Goal: Task Accomplishment & Management: Complete application form

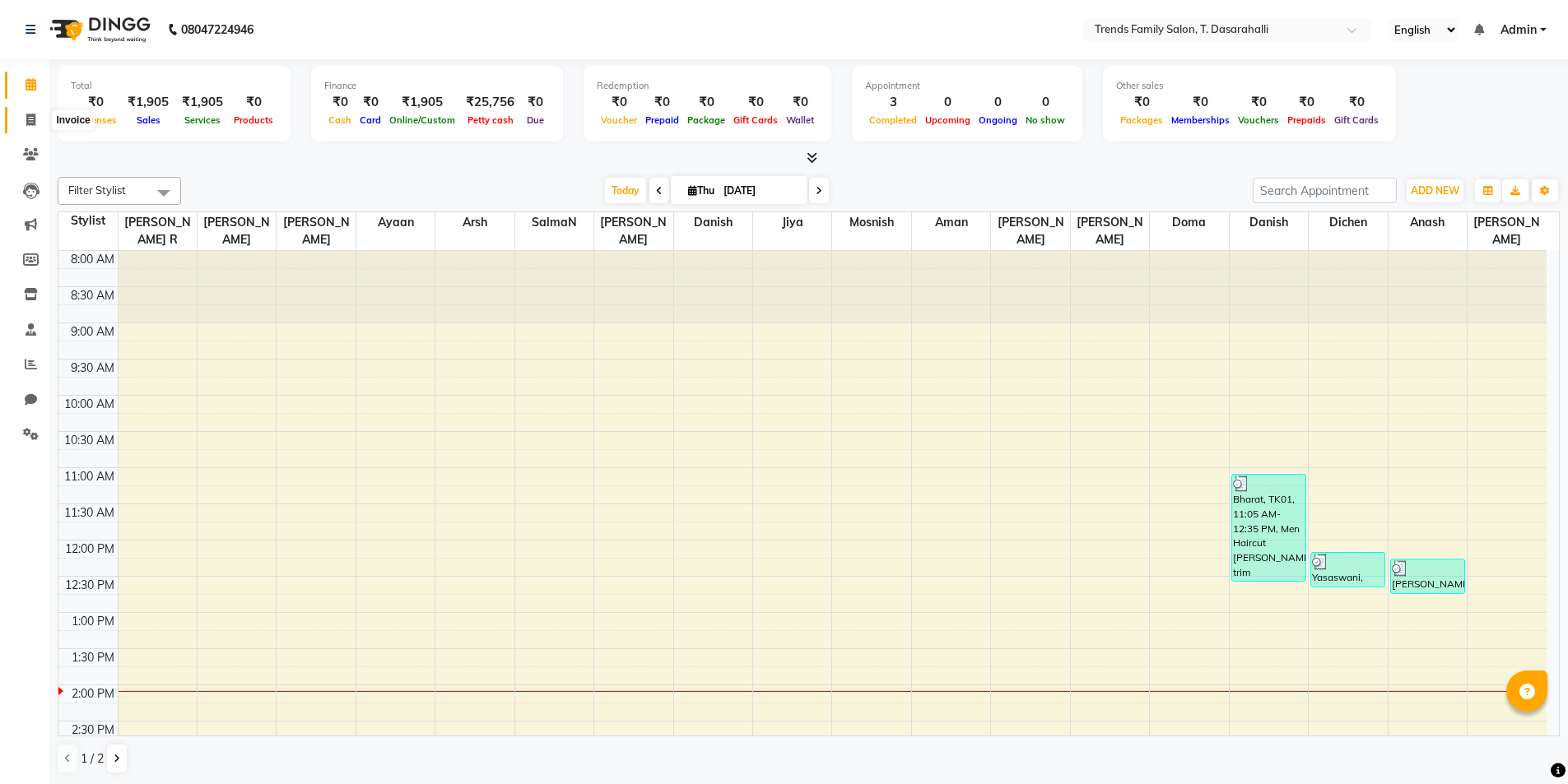
click at [28, 123] on icon at bounding box center [30, 120] width 9 height 13
select select "8481"
select select "service"
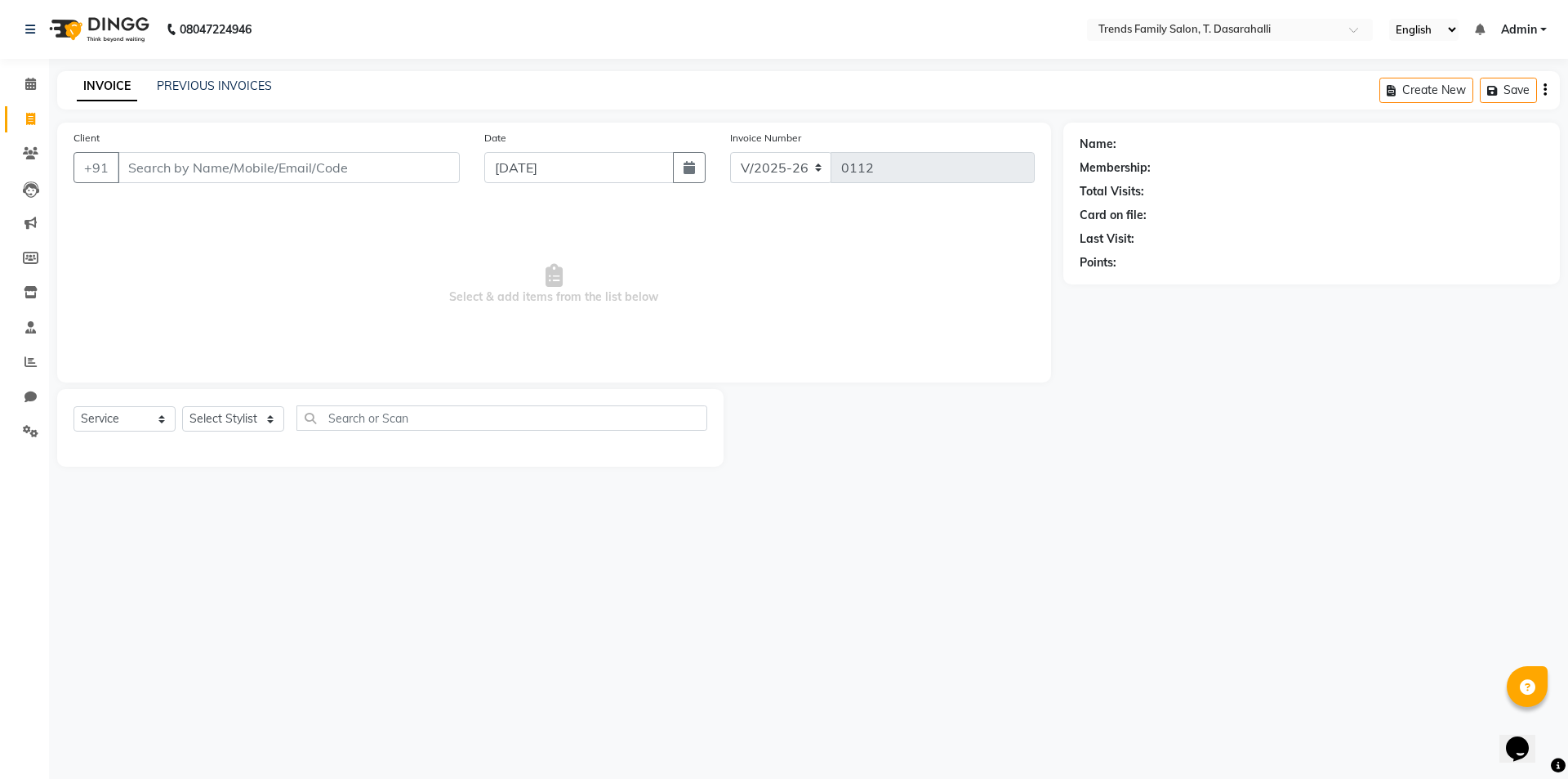
click at [308, 166] on input "Client" at bounding box center [289, 167] width 343 height 31
type input "7090279734"
click at [410, 169] on span "Add Client" at bounding box center [417, 167] width 65 height 16
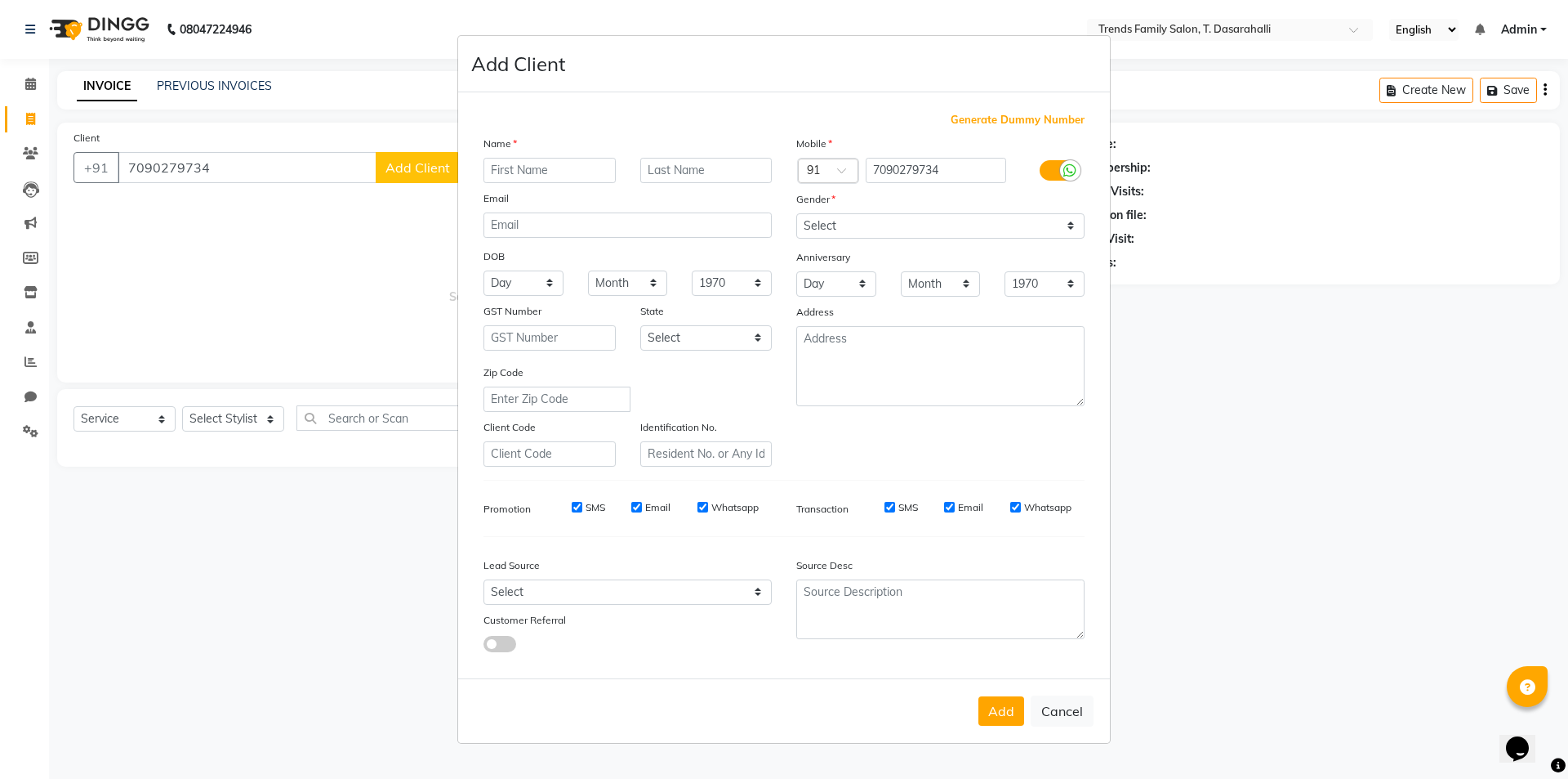
click at [507, 172] on input "text" at bounding box center [550, 171] width 132 height 26
type input "[DATE]"
click at [903, 227] on select "Select [DEMOGRAPHIC_DATA] [DEMOGRAPHIC_DATA] Other Prefer Not To Say" at bounding box center [940, 226] width 289 height 26
select select "[DEMOGRAPHIC_DATA]"
click at [796, 213] on select "Select [DEMOGRAPHIC_DATA] [DEMOGRAPHIC_DATA] Other Prefer Not To Say" at bounding box center [940, 226] width 289 height 26
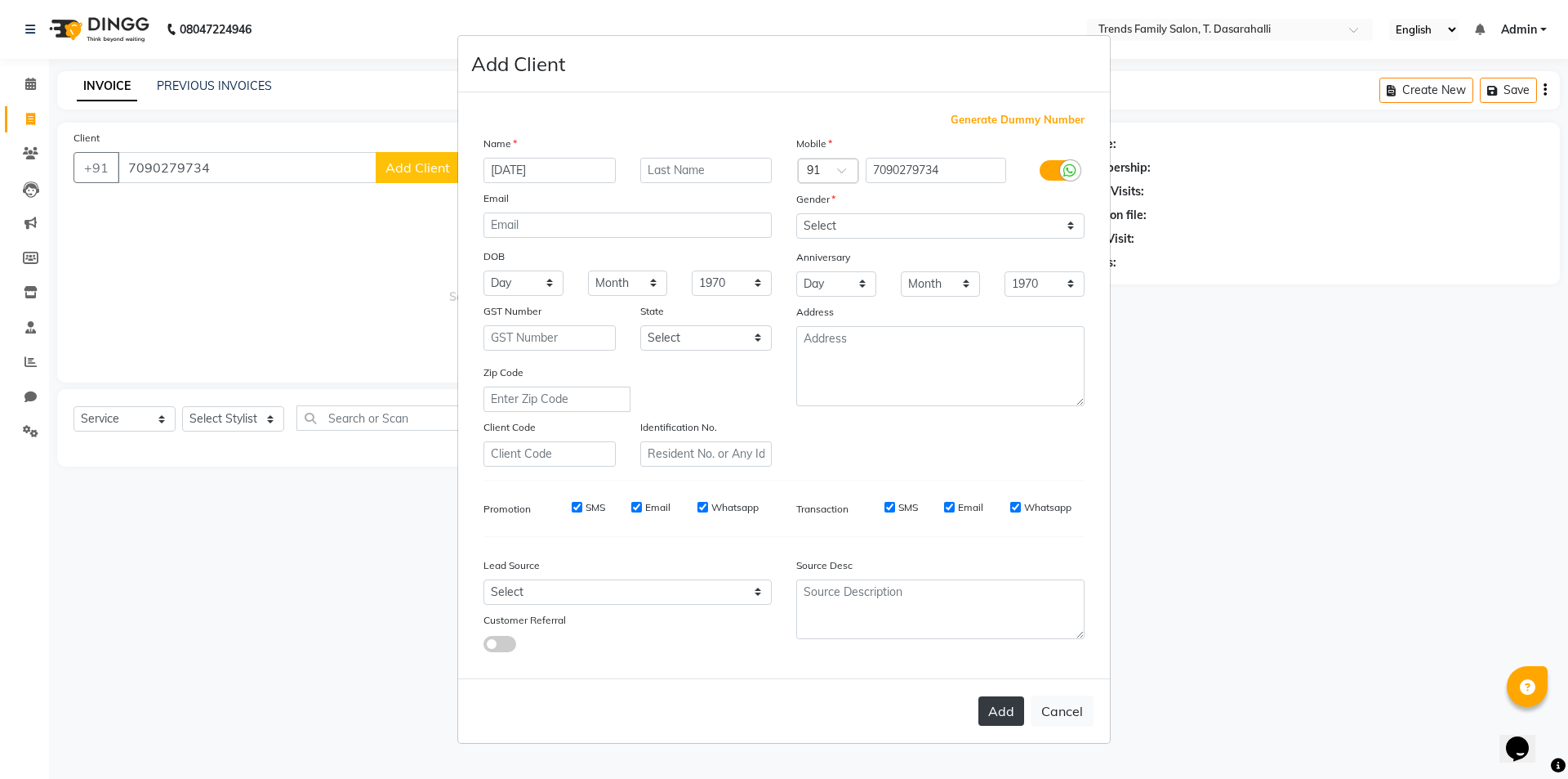
click at [996, 711] on button "Add" at bounding box center [1002, 711] width 46 height 29
select select
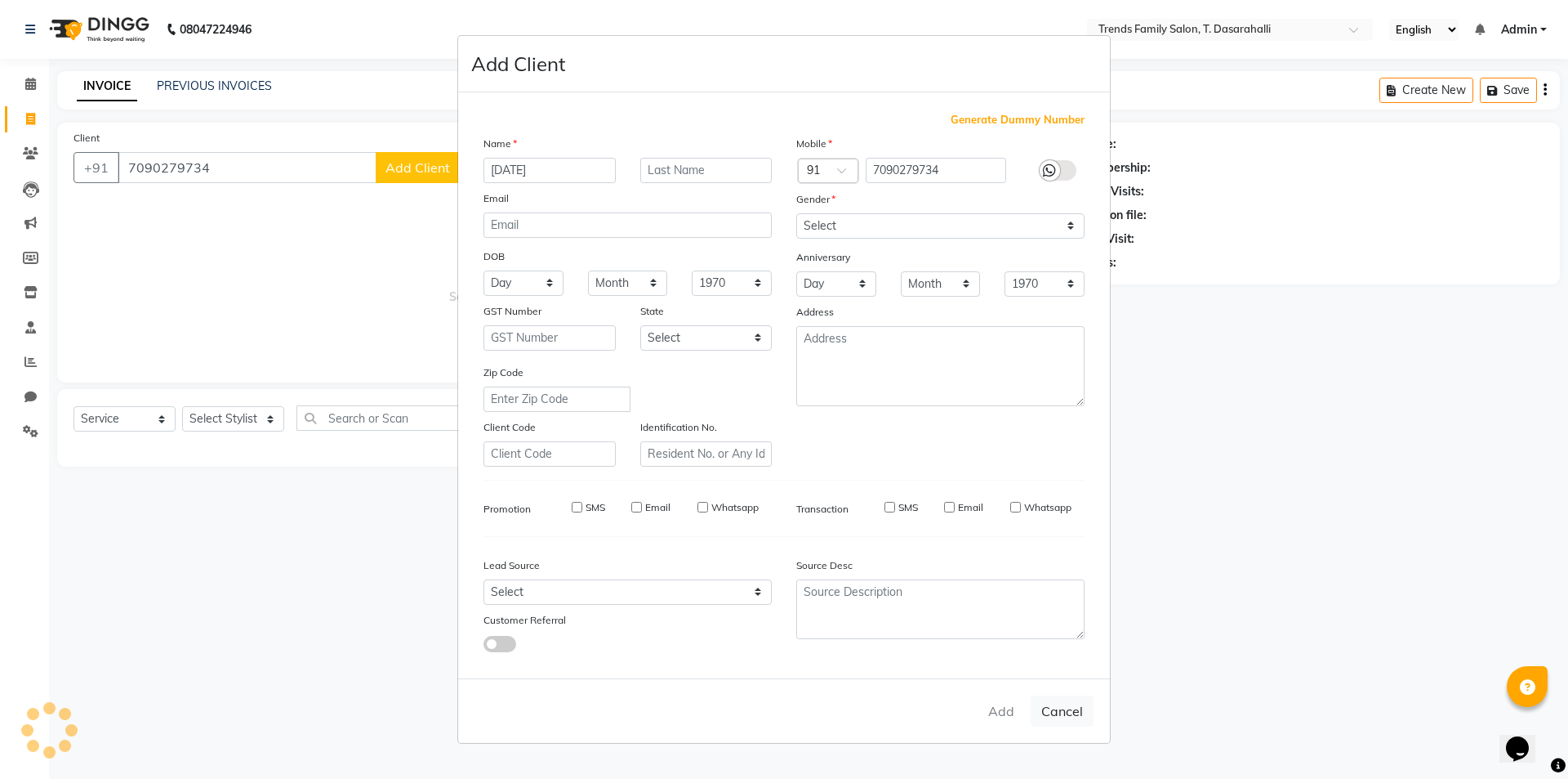
select select
checkbox input "false"
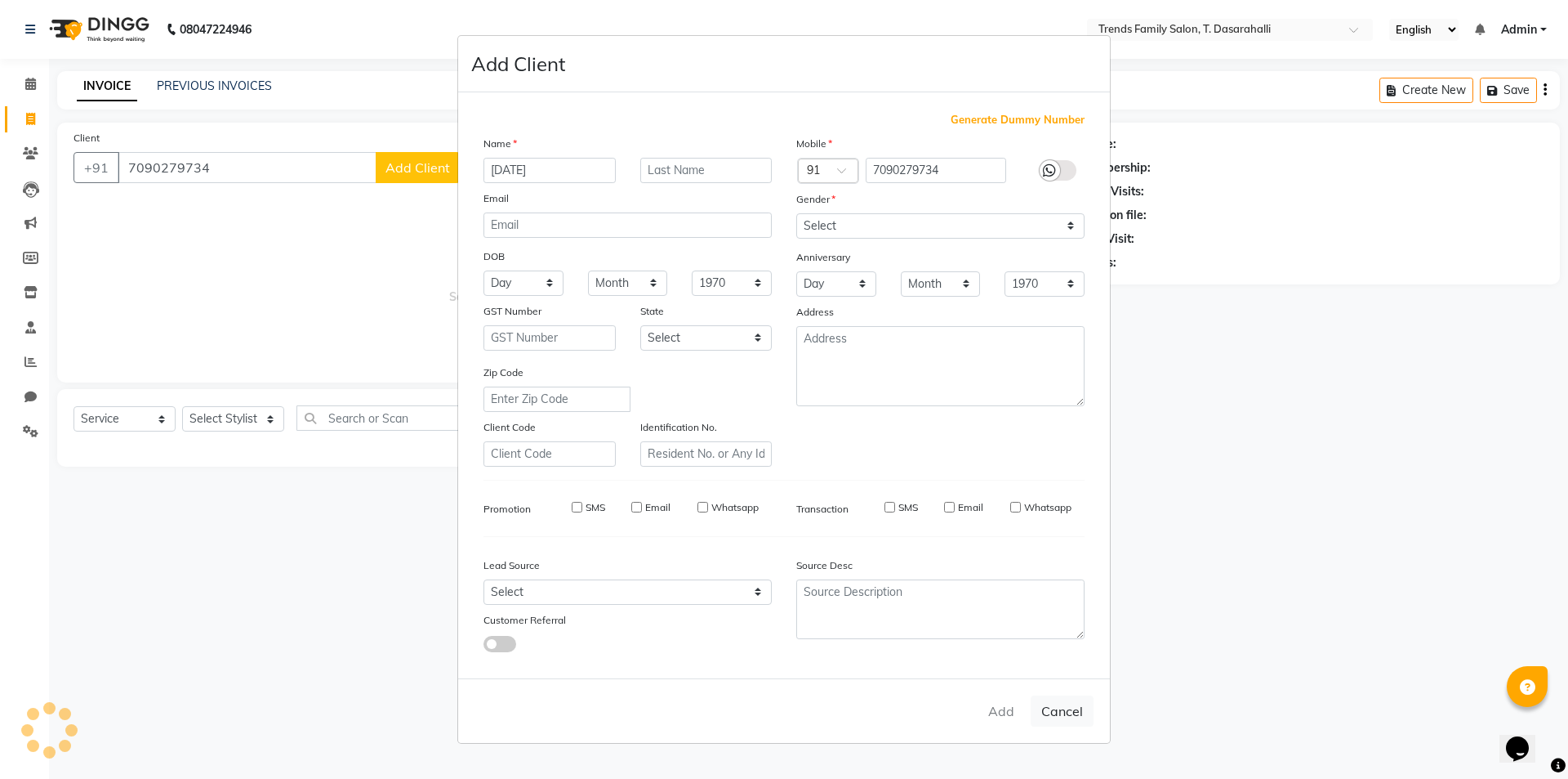
checkbox input "false"
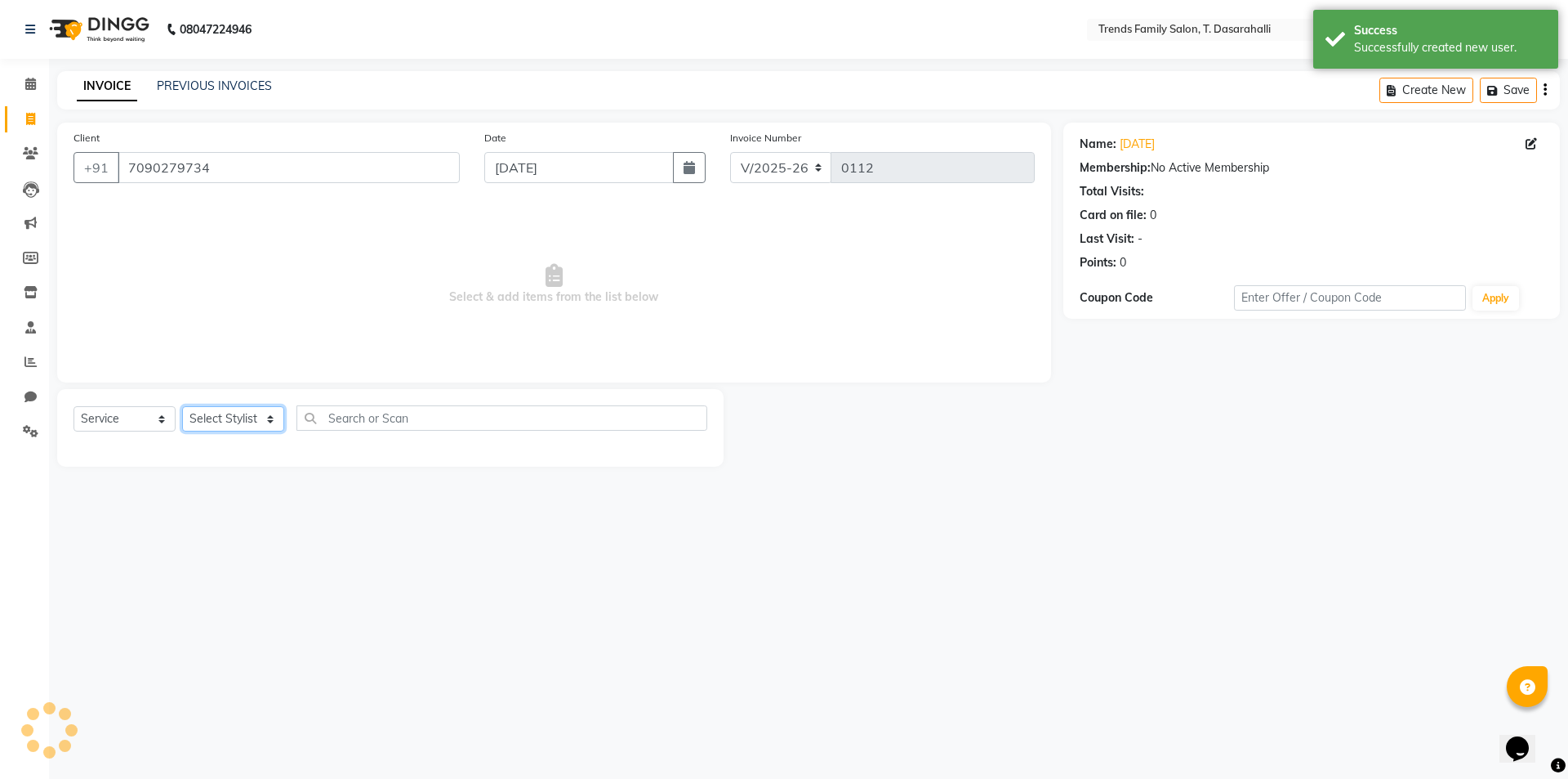
click at [250, 413] on select "Select Stylist [PERSON_NAME] [PERSON_NAME] Ayaan [PERSON_NAME] Danish Danish [P…" at bounding box center [233, 418] width 102 height 26
select select "89877"
click at [182, 406] on select "Select Stylist [PERSON_NAME] [PERSON_NAME] Ayaan [PERSON_NAME] Danish Danish [P…" at bounding box center [233, 418] width 102 height 26
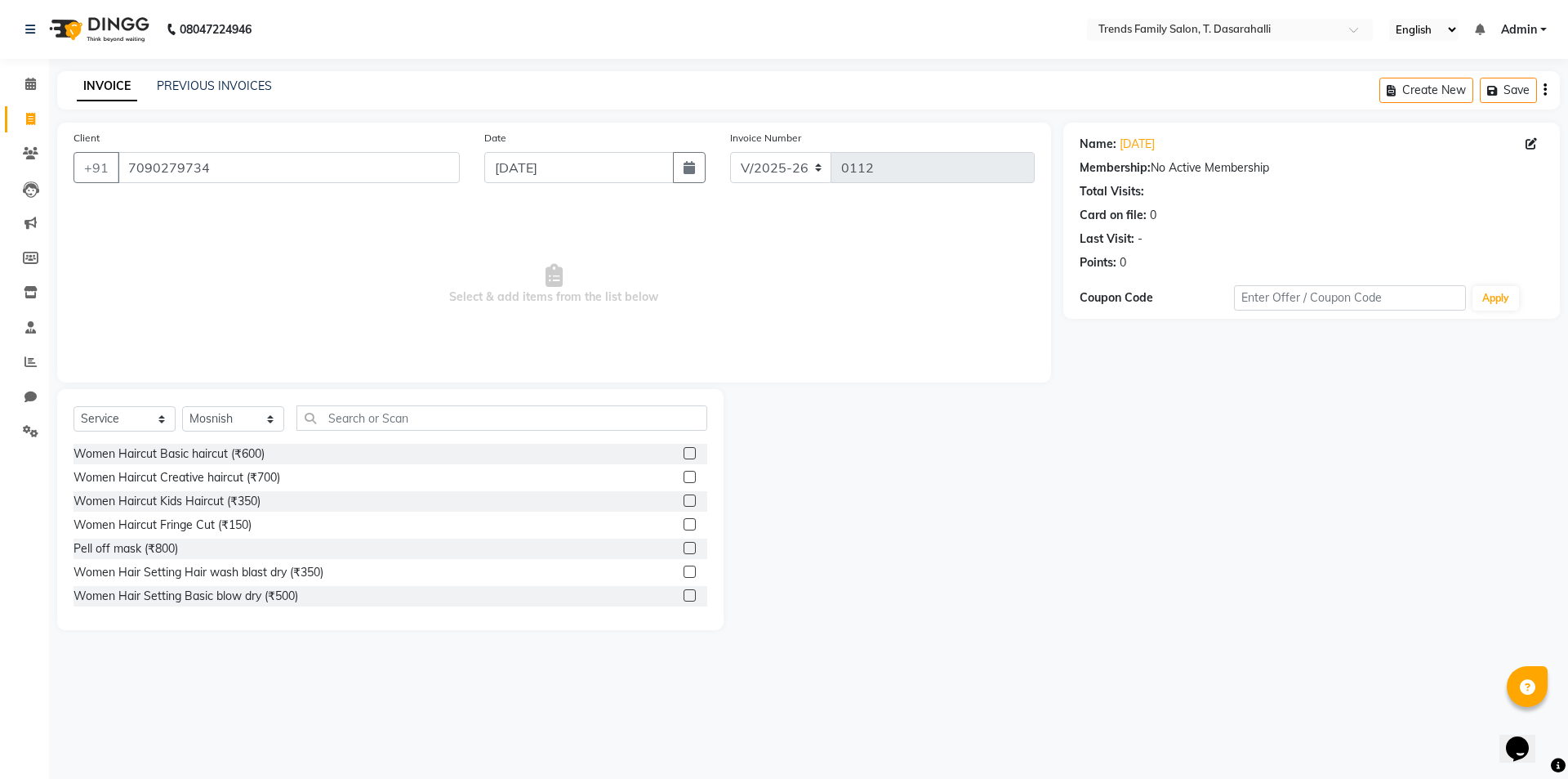
click at [684, 478] on label at bounding box center [690, 477] width 12 height 12
click at [684, 478] on input "checkbox" at bounding box center [689, 478] width 11 height 11
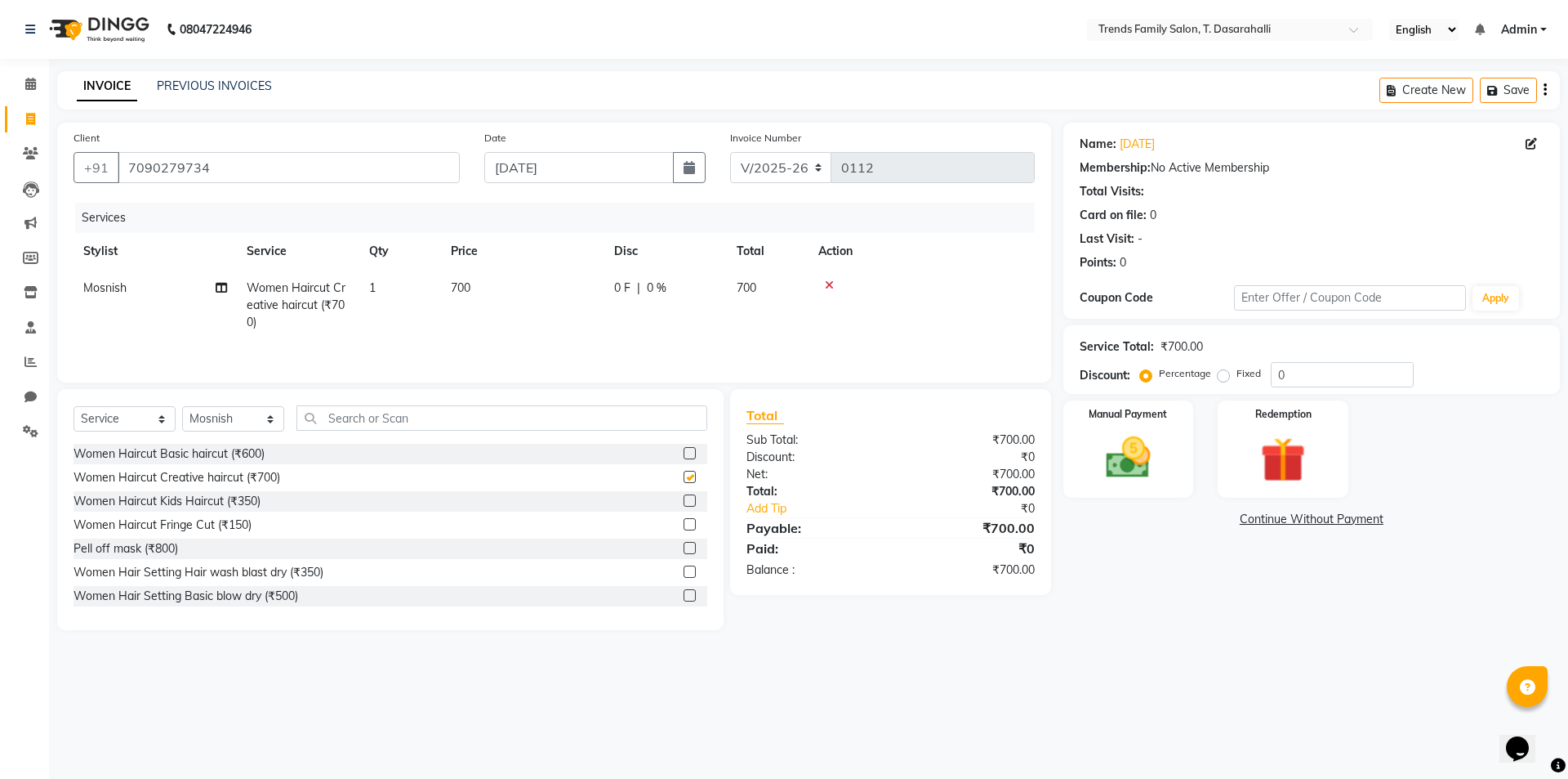
checkbox input "false"
click at [240, 414] on select "Select Stylist [PERSON_NAME] [PERSON_NAME] Ayaan [PERSON_NAME] Danish Danish [P…" at bounding box center [233, 418] width 102 height 26
click at [417, 340] on td "1" at bounding box center [400, 306] width 82 height 71
select select "89877"
click at [265, 424] on select "Select Stylist [PERSON_NAME] [PERSON_NAME] Ayaan [PERSON_NAME] Danish Danish [P…" at bounding box center [233, 418] width 102 height 26
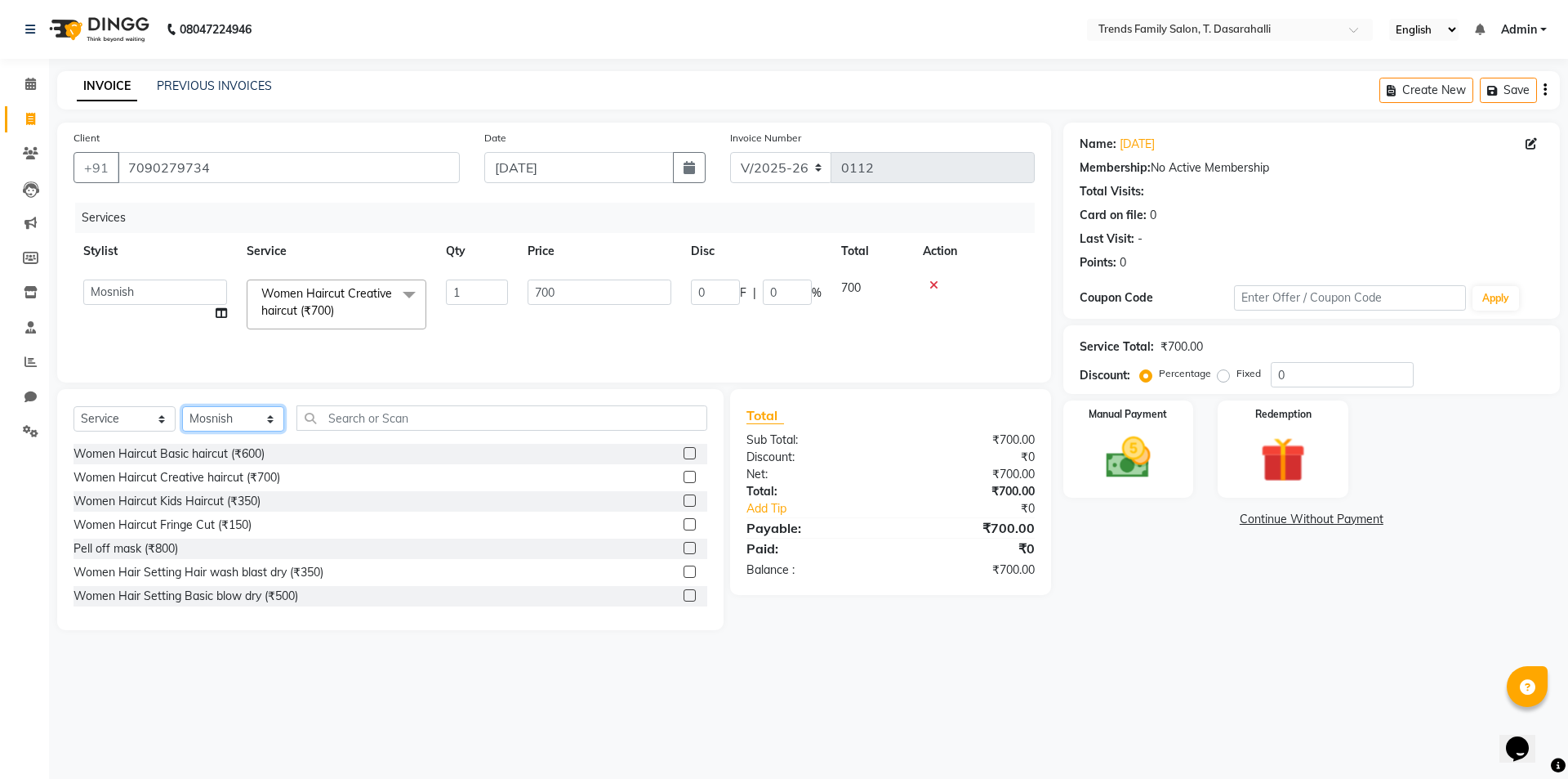
select select "84567"
click at [182, 406] on select "Select Stylist [PERSON_NAME] [PERSON_NAME] Ayaan [PERSON_NAME] Danish Danish [P…" at bounding box center [233, 418] width 102 height 26
click at [383, 414] on input "text" at bounding box center [502, 417] width 411 height 26
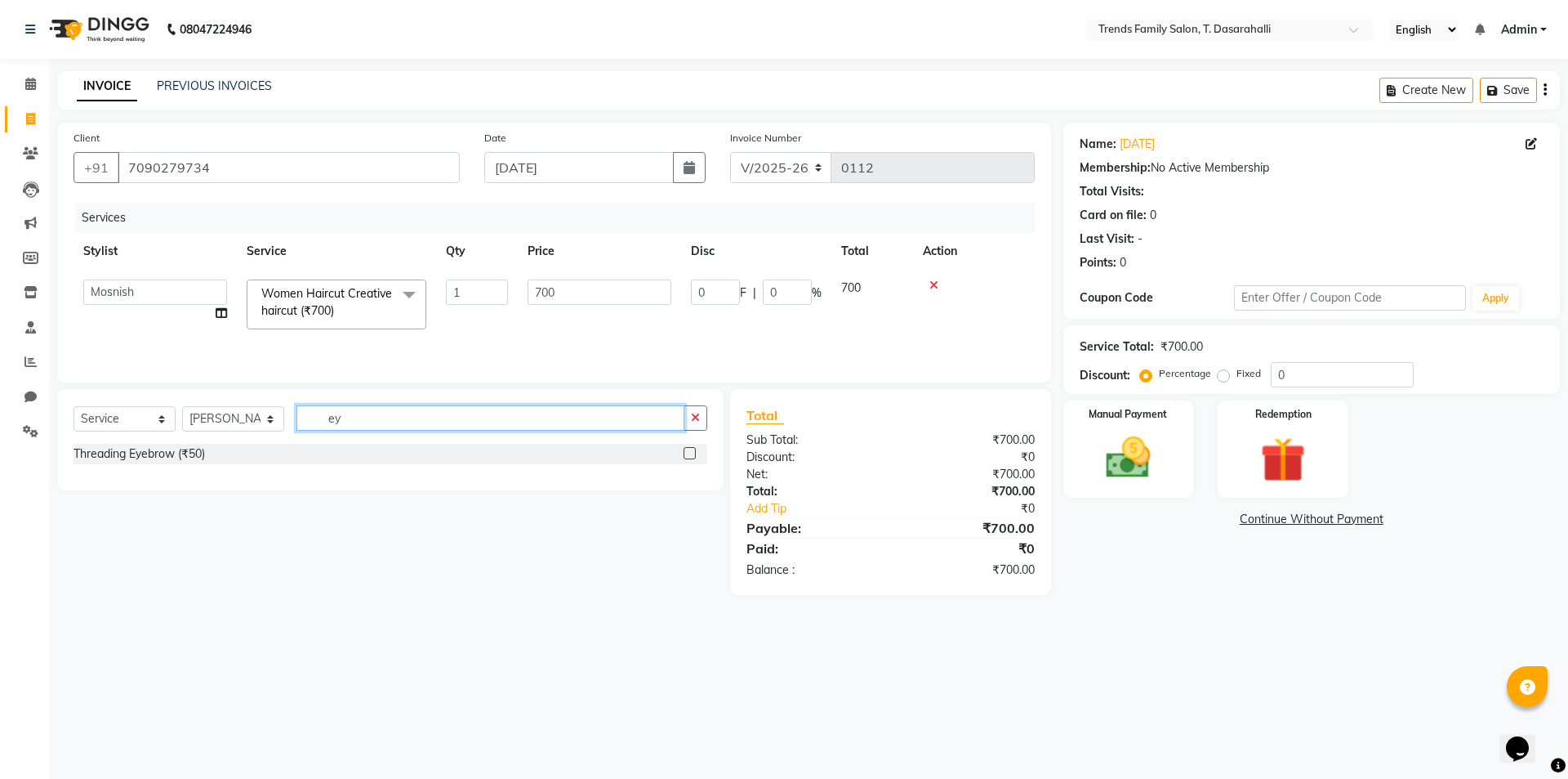
type input "ey"
click at [693, 454] on label at bounding box center [690, 453] width 12 height 12
click at [693, 454] on input "checkbox" at bounding box center [689, 454] width 11 height 11
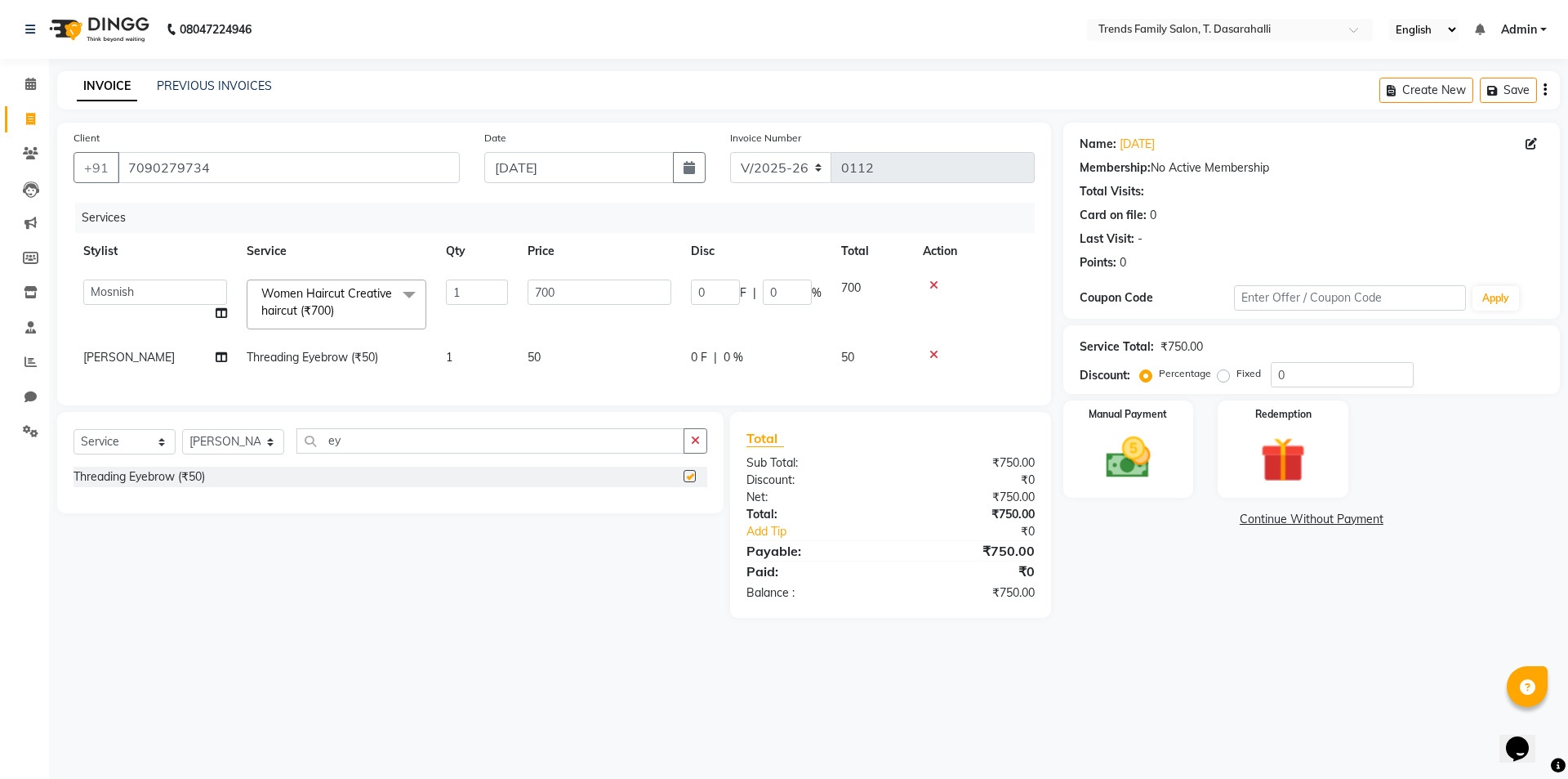
checkbox input "false"
drag, startPoint x: 786, startPoint y: 288, endPoint x: 608, endPoint y: 282, distance: 178.1
click at [649, 285] on tr "[PERSON_NAME] [PERSON_NAME] Ayaan [PERSON_NAME] Danish Danish [PERSON_NAME] R D…" at bounding box center [554, 305] width 962 height 69
type input "30"
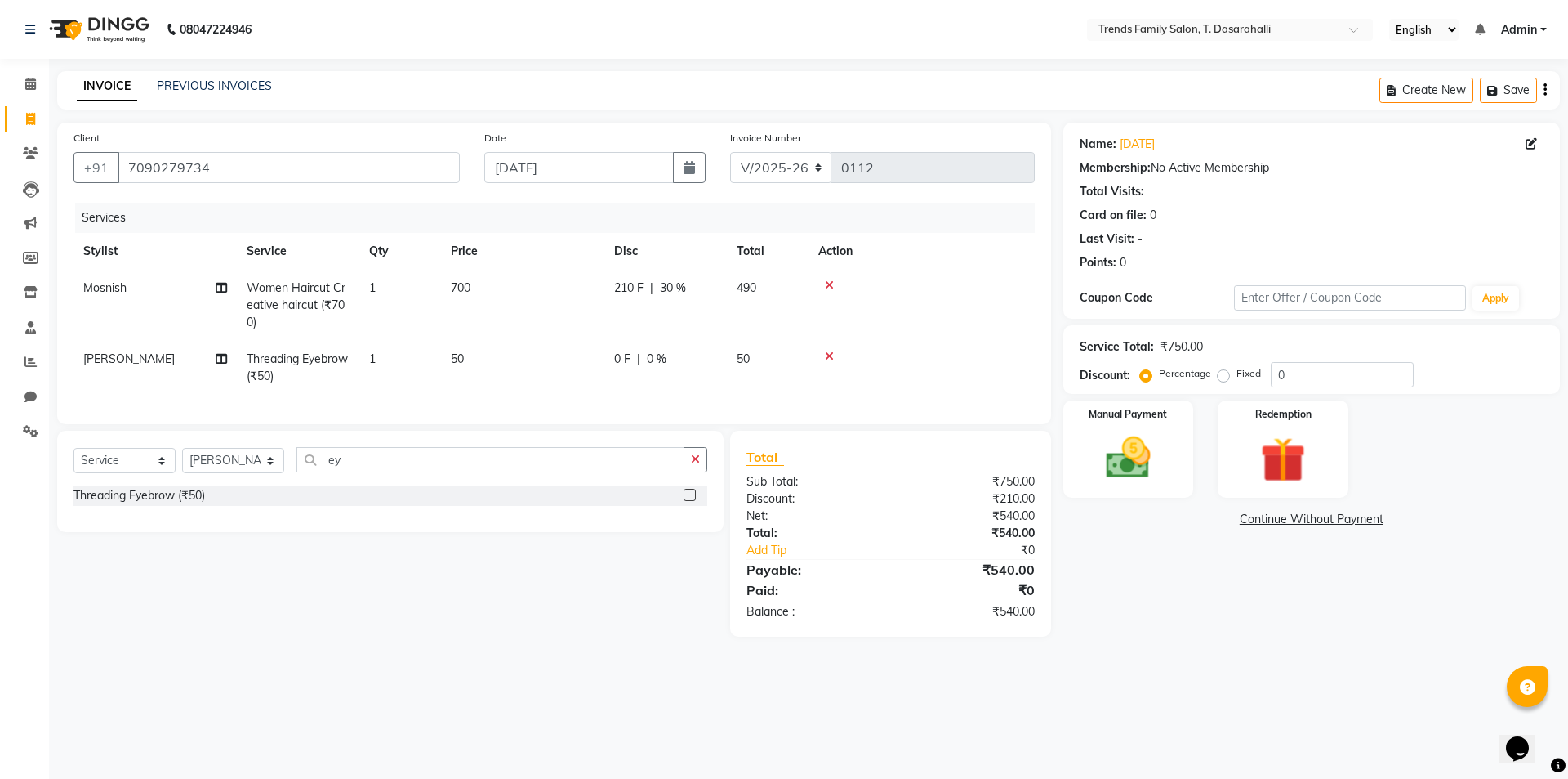
click at [1108, 534] on div "Name: [PERSON_NAME] Membership: No Active Membership Total Visits: Card on file…" at bounding box center [1318, 379] width 509 height 514
click at [1125, 445] on img at bounding box center [1128, 457] width 76 height 54
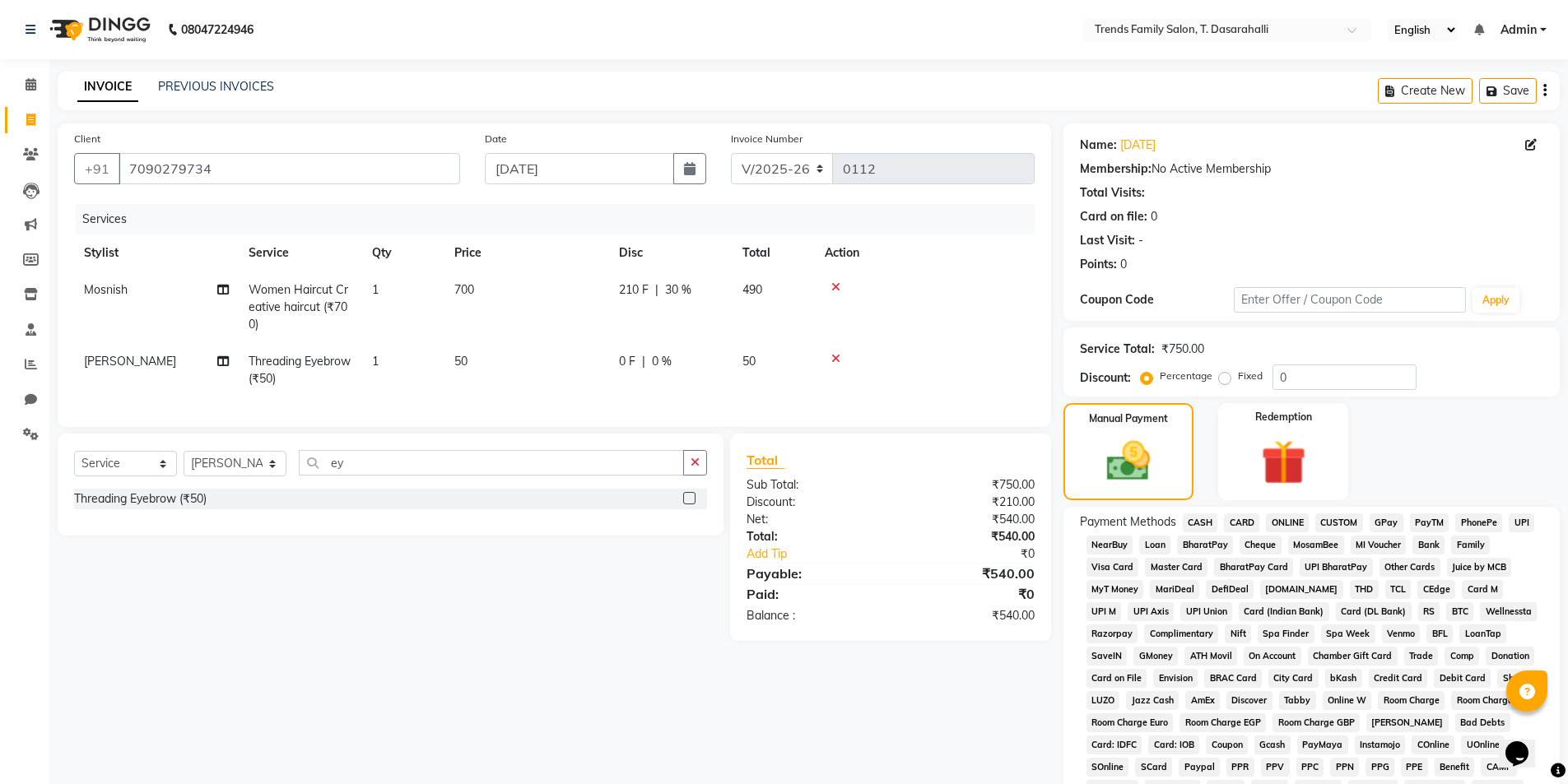
click at [1284, 523] on span "ONLINE" at bounding box center [1287, 522] width 43 height 19
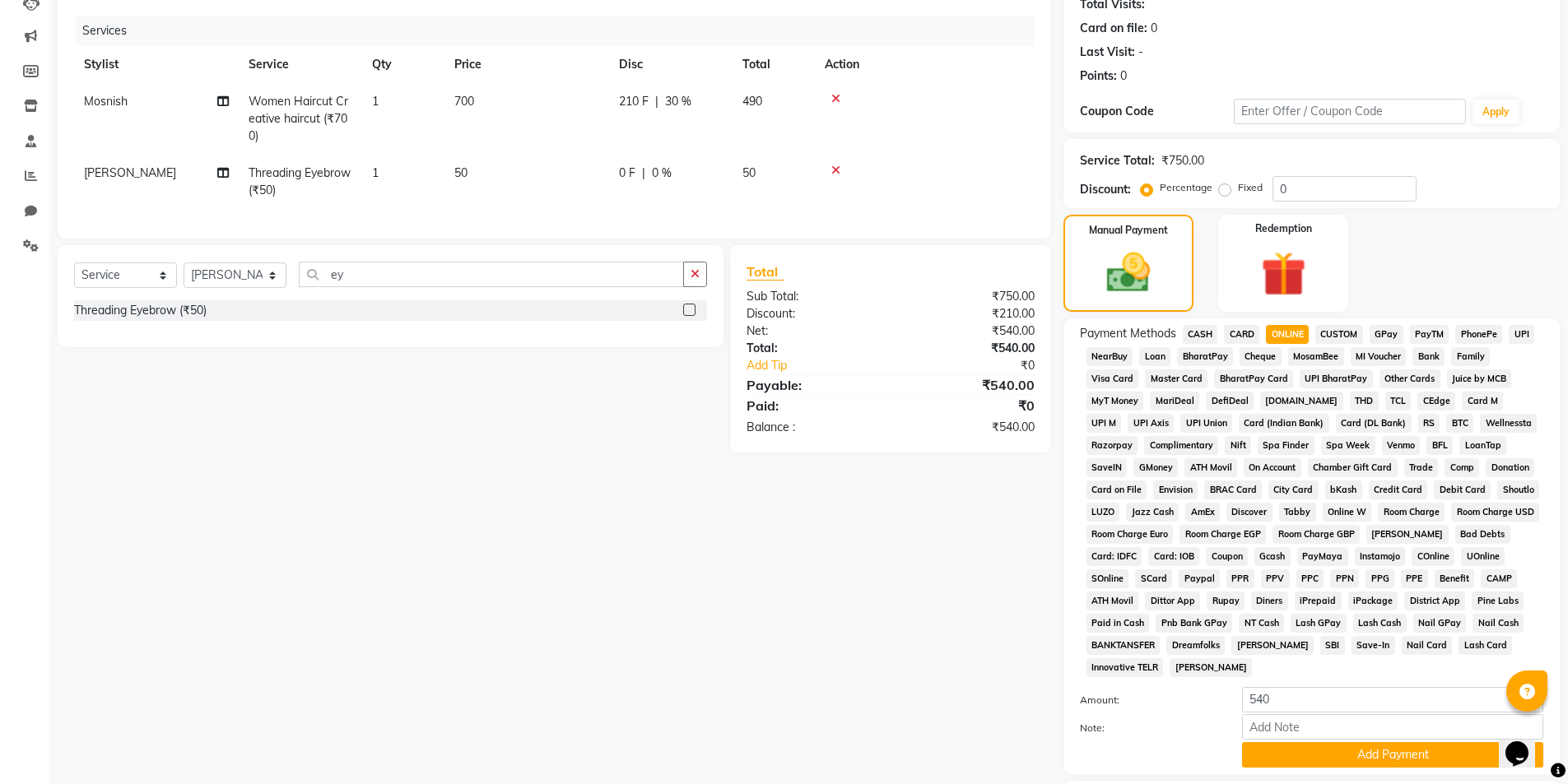
scroll to position [299, 0]
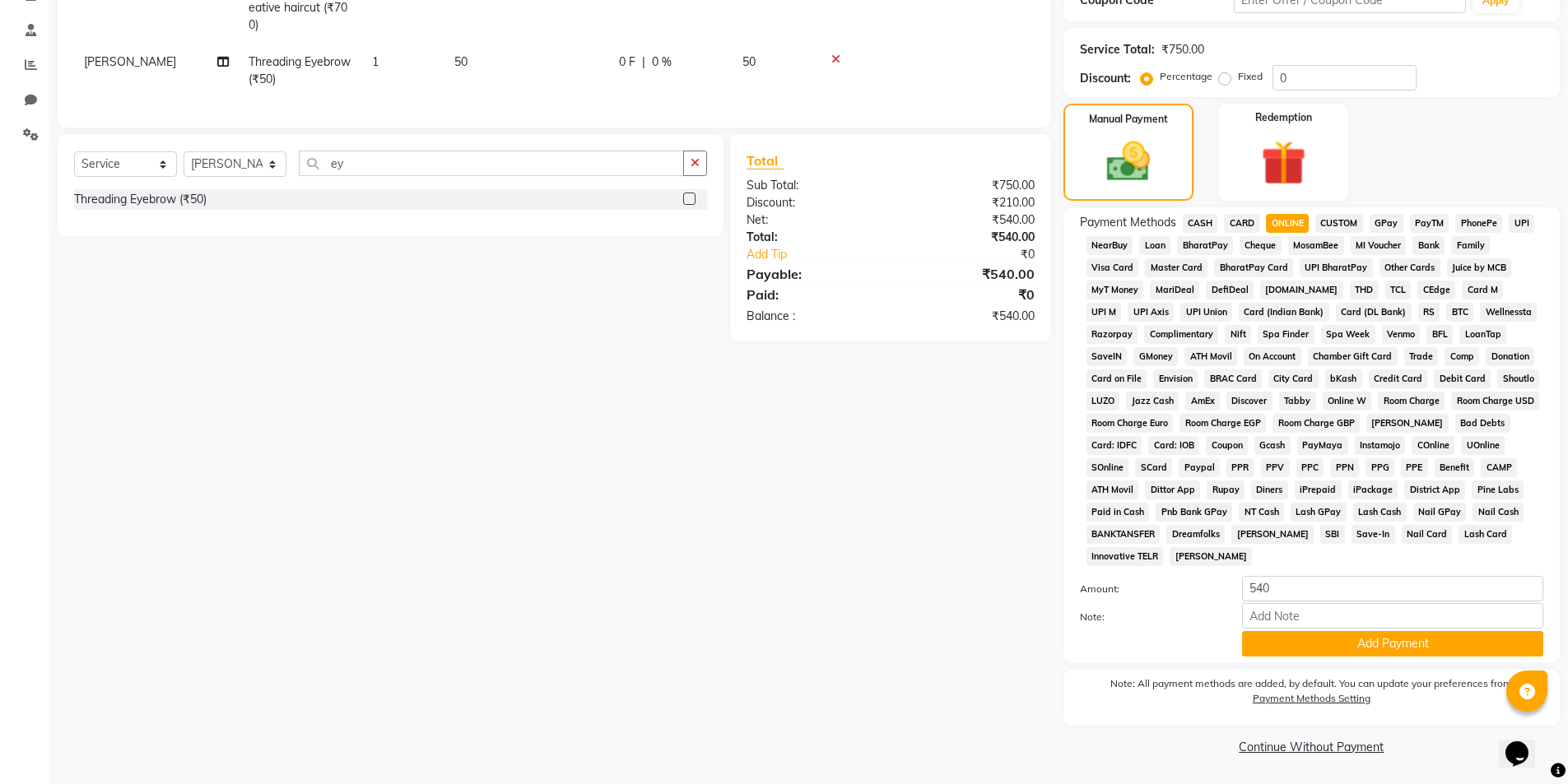
click at [1274, 659] on div "Payment Methods CASH CARD ONLINE CUSTOM GPay PayTM PhonePe UPI NearBuy Loan Bha…" at bounding box center [1311, 435] width 496 height 456
click at [1277, 653] on button "Add Payment" at bounding box center [1392, 644] width 301 height 26
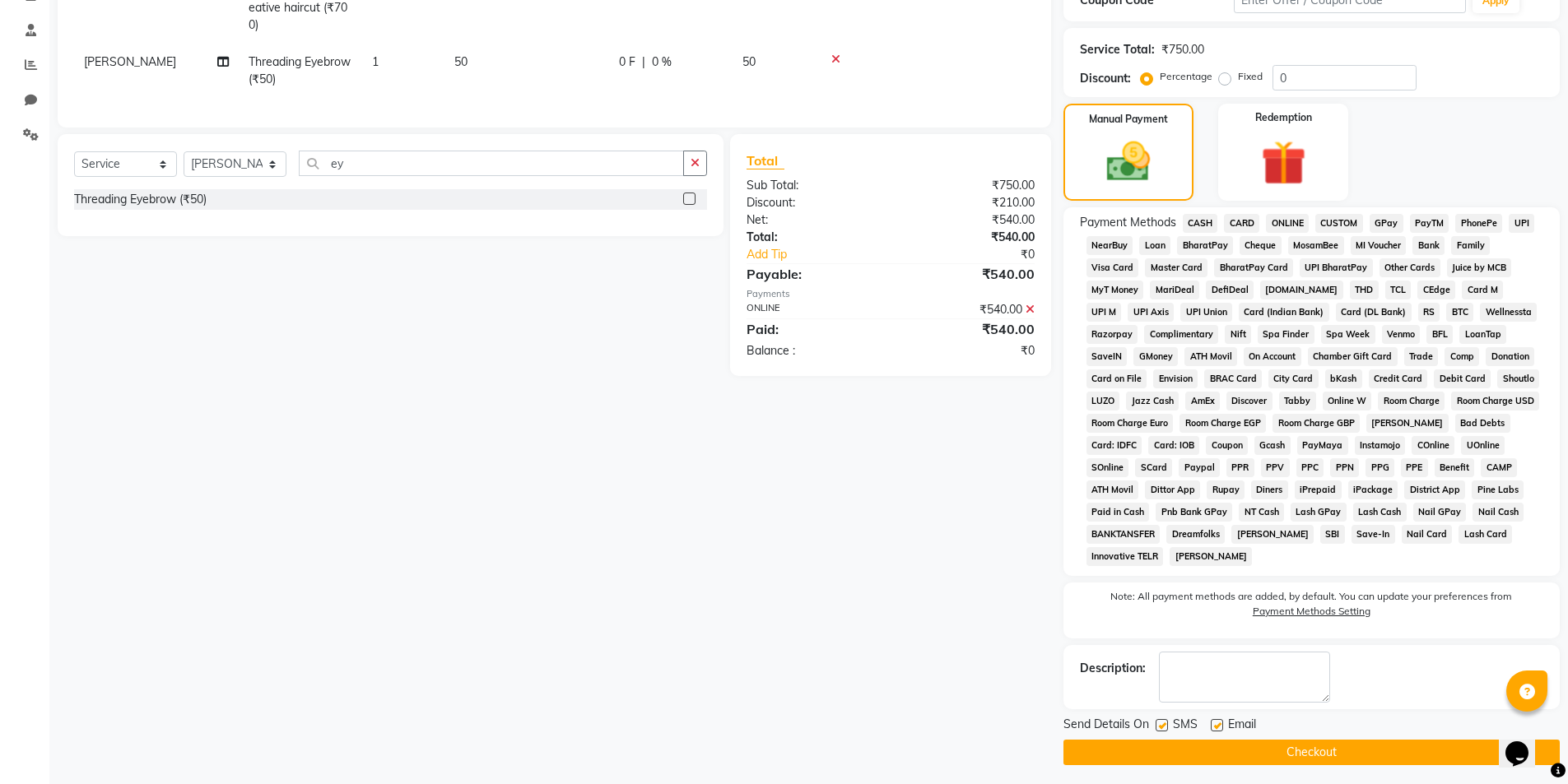
click at [1256, 766] on main "INVOICE PREVIOUS INVOICES Create New Save Client [PHONE_NUMBER] Date [DATE] Inv…" at bounding box center [808, 281] width 1518 height 1017
click at [1255, 754] on button "Checkout" at bounding box center [1311, 752] width 496 height 26
